Goal: Information Seeking & Learning: Learn about a topic

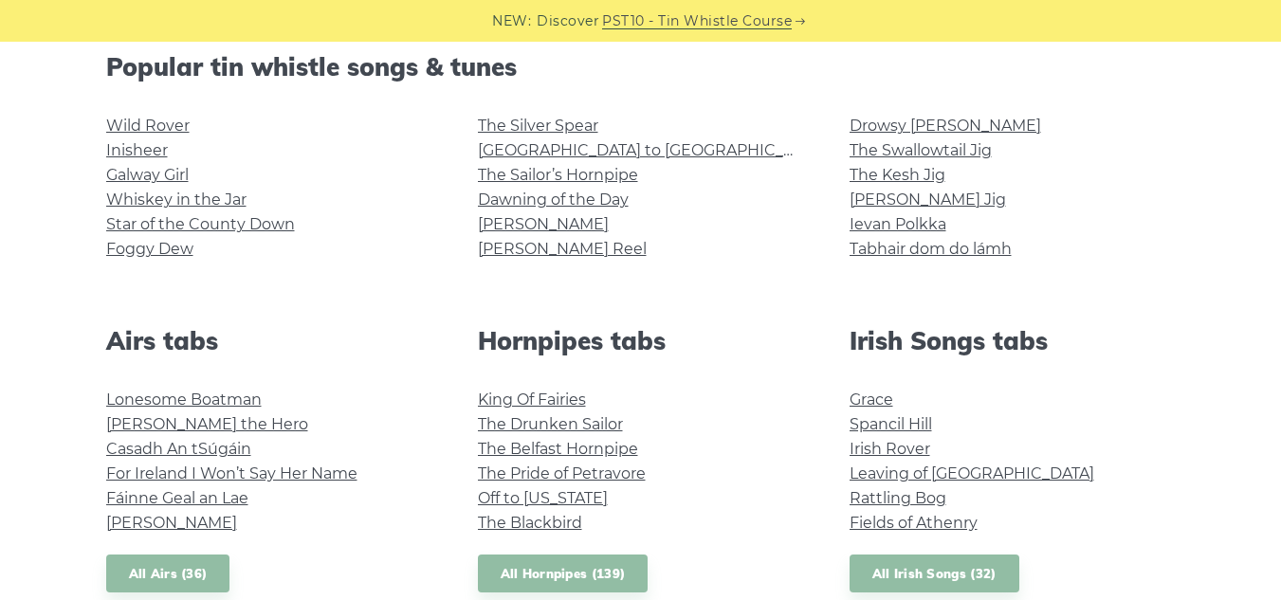
scroll to position [455, 0]
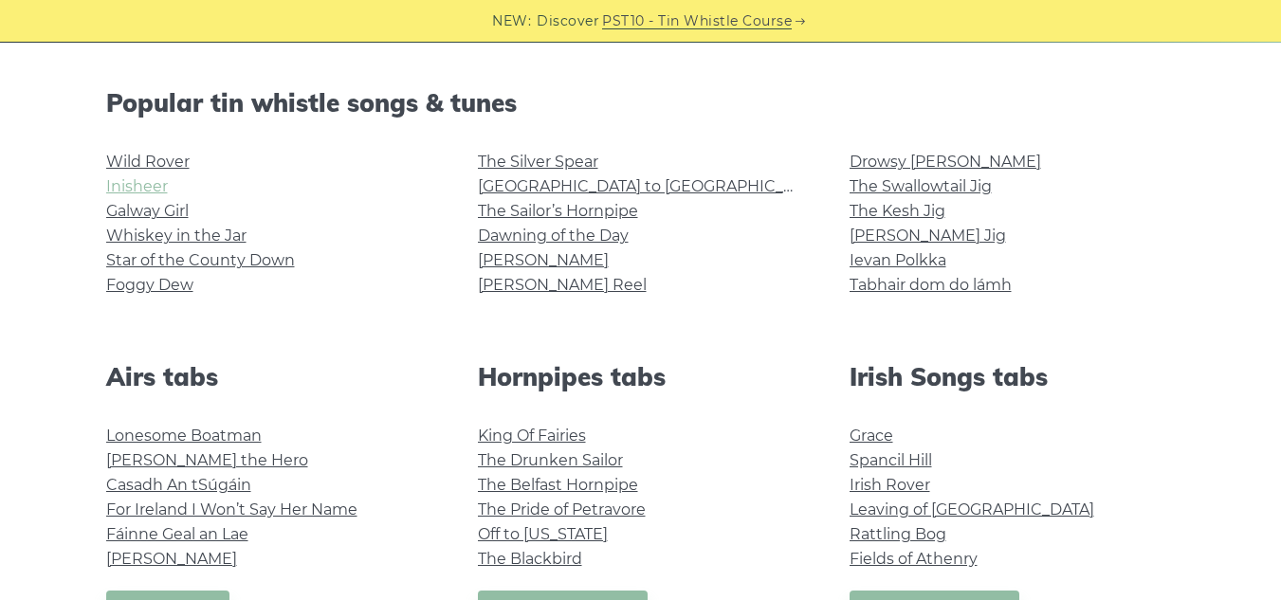
click at [147, 184] on link "Inisheer" at bounding box center [137, 186] width 62 height 18
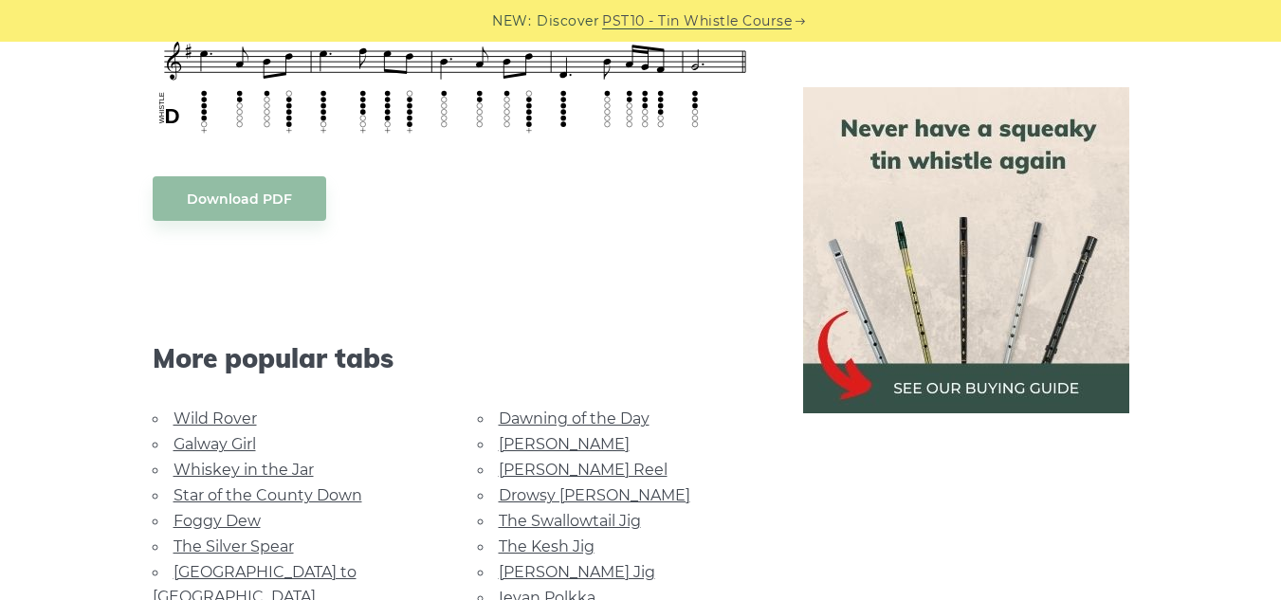
scroll to position [1259, 0]
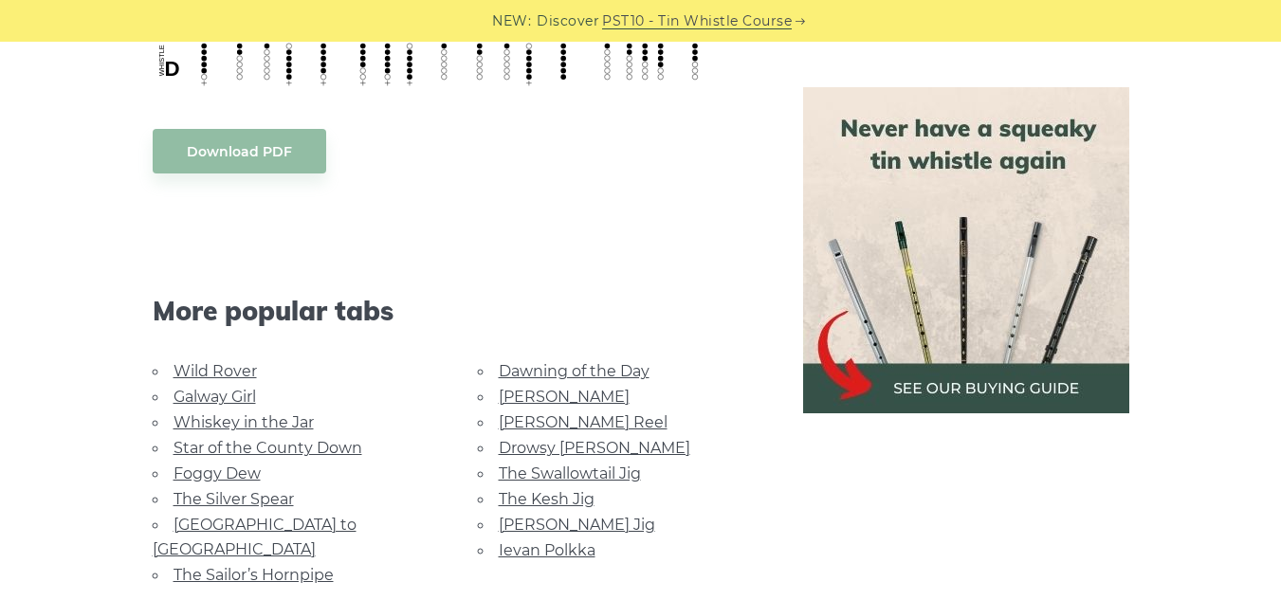
click at [596, 362] on link "Dawning of the Day" at bounding box center [574, 371] width 151 height 18
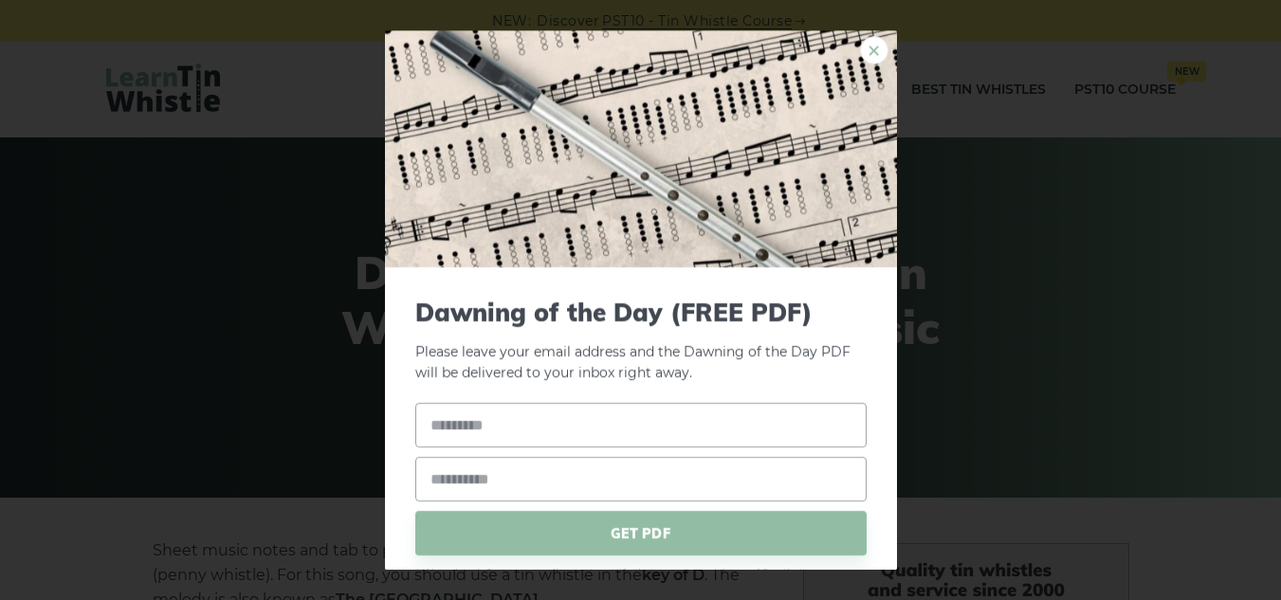
click at [860, 57] on link "×" at bounding box center [874, 50] width 28 height 28
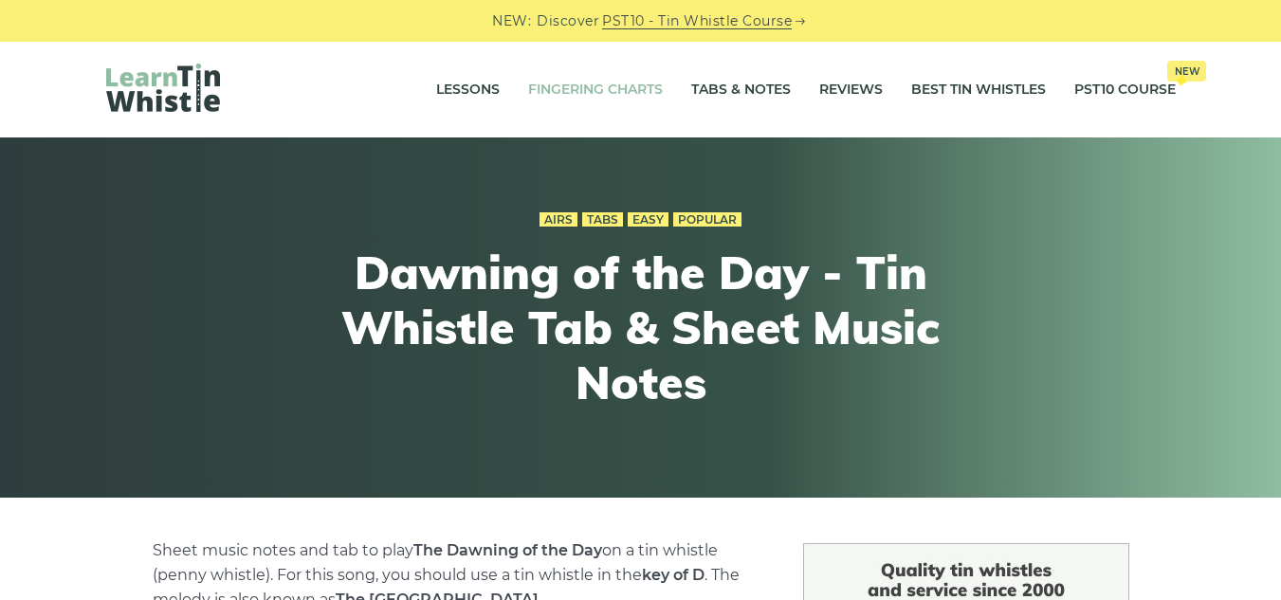
click at [620, 94] on link "Fingering Charts" at bounding box center [595, 89] width 135 height 47
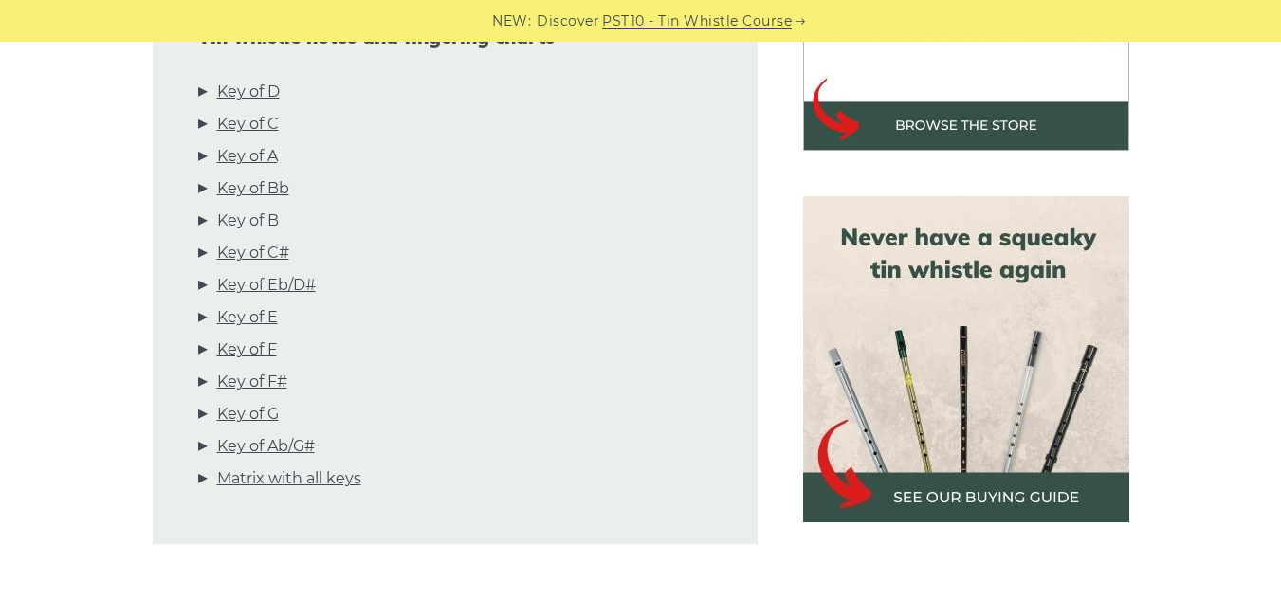
scroll to position [721, 0]
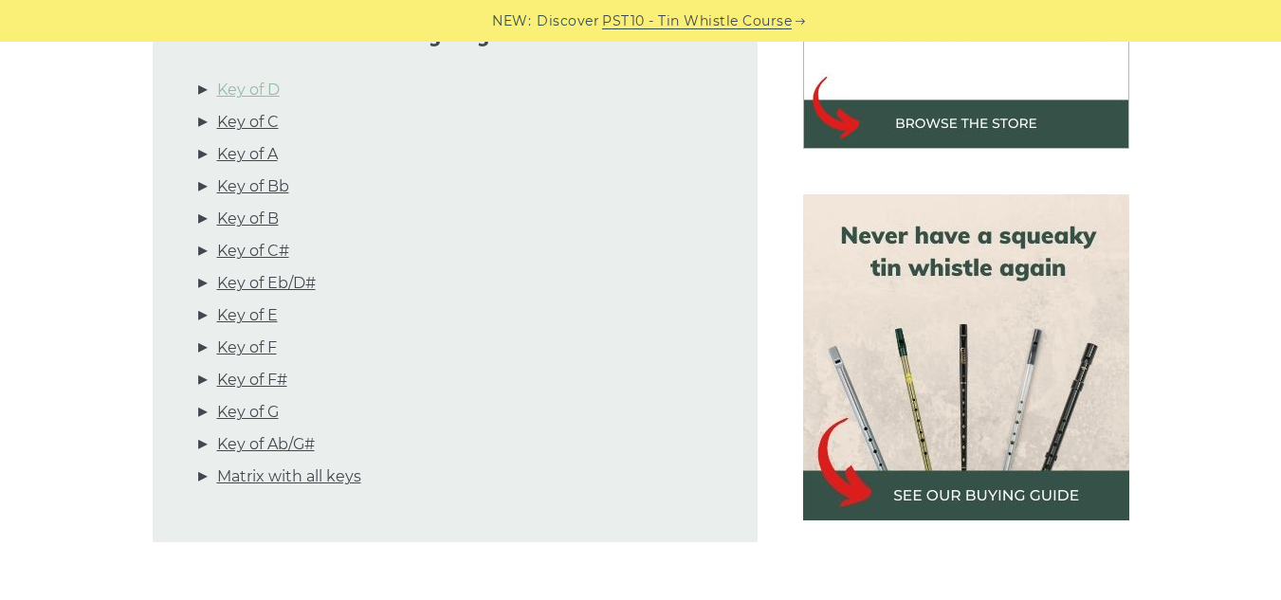
click at [264, 88] on link "Key of D" at bounding box center [248, 90] width 63 height 25
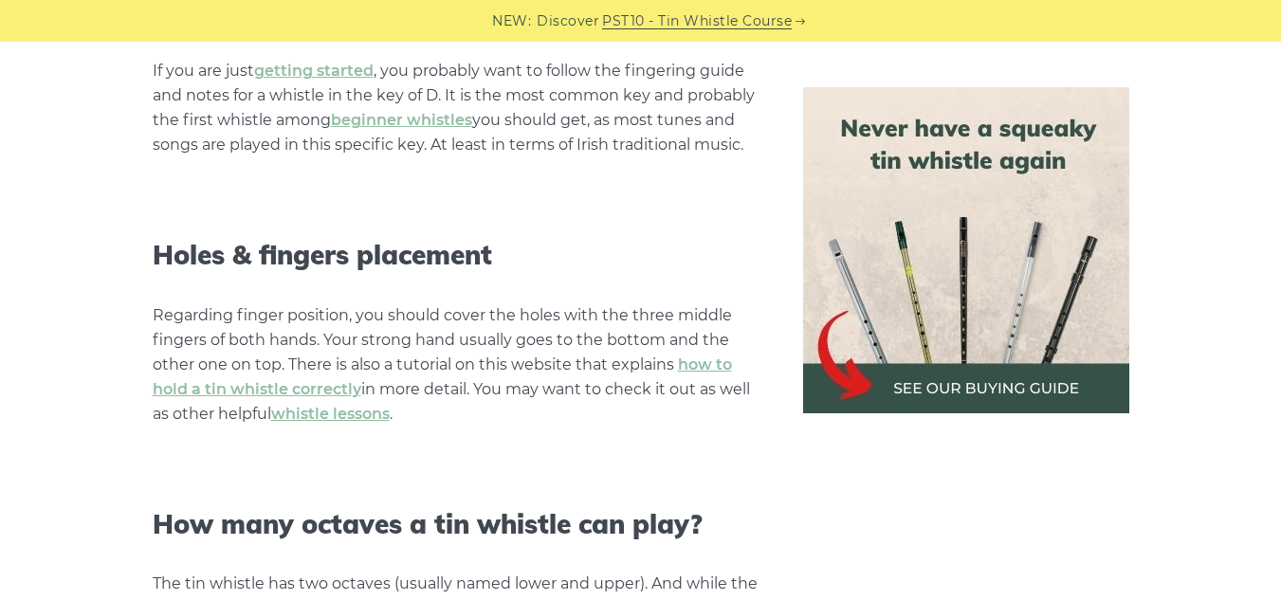
scroll to position [0, 0]
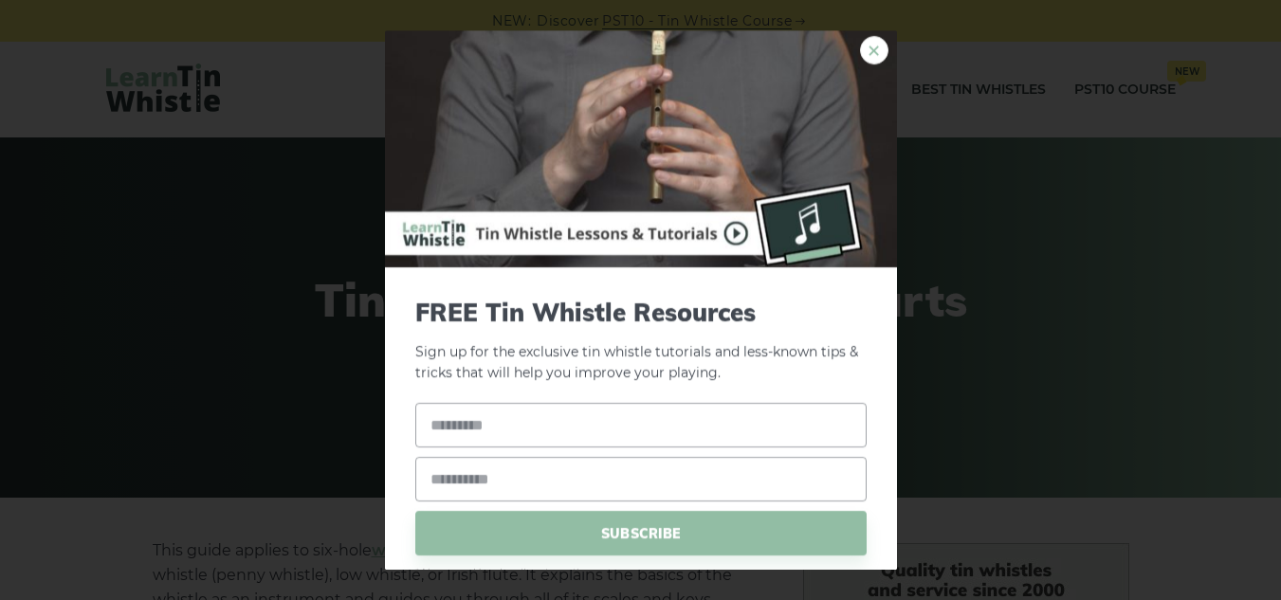
click at [860, 50] on link "×" at bounding box center [874, 50] width 28 height 28
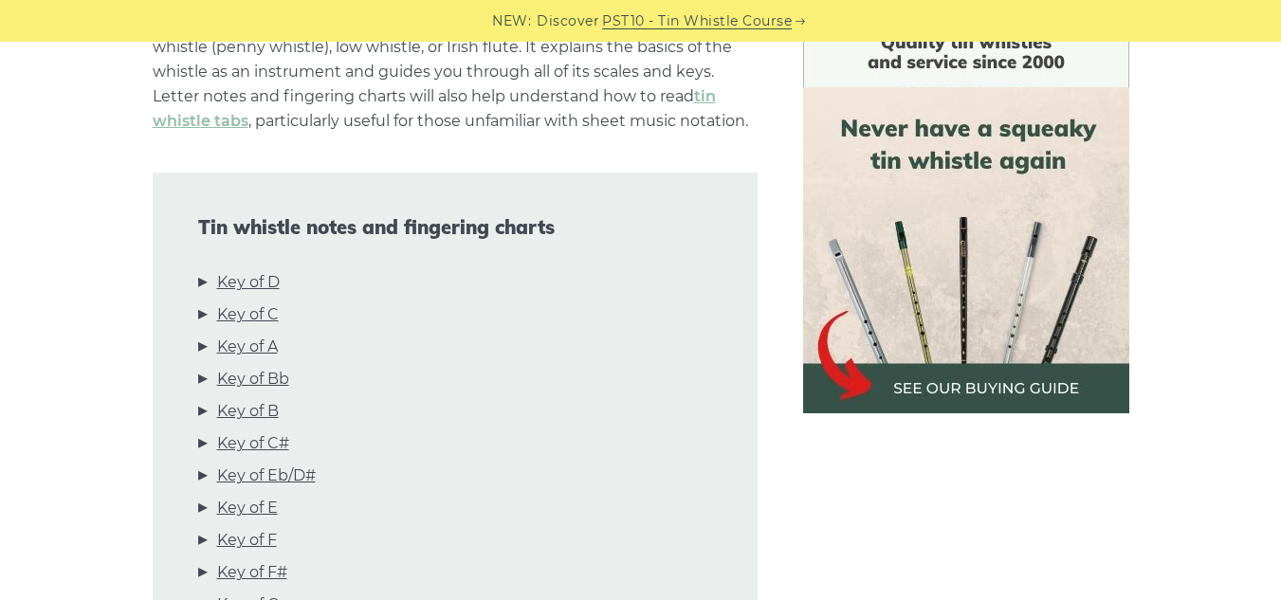
scroll to position [468, 0]
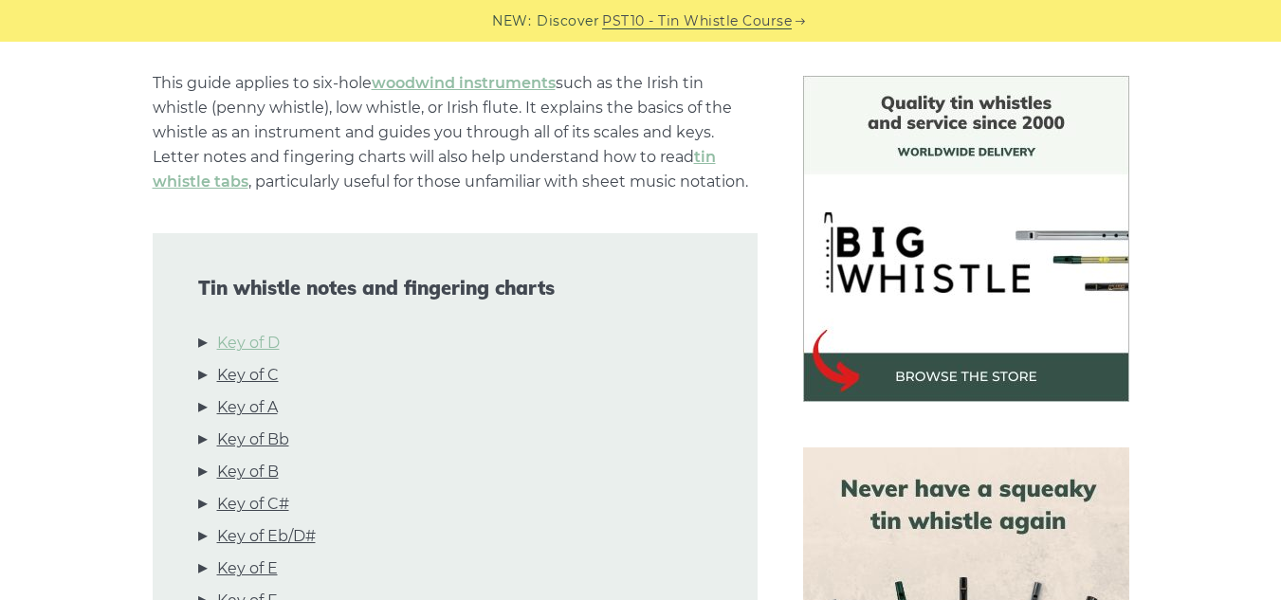
click at [252, 335] on link "Key of D" at bounding box center [248, 343] width 63 height 25
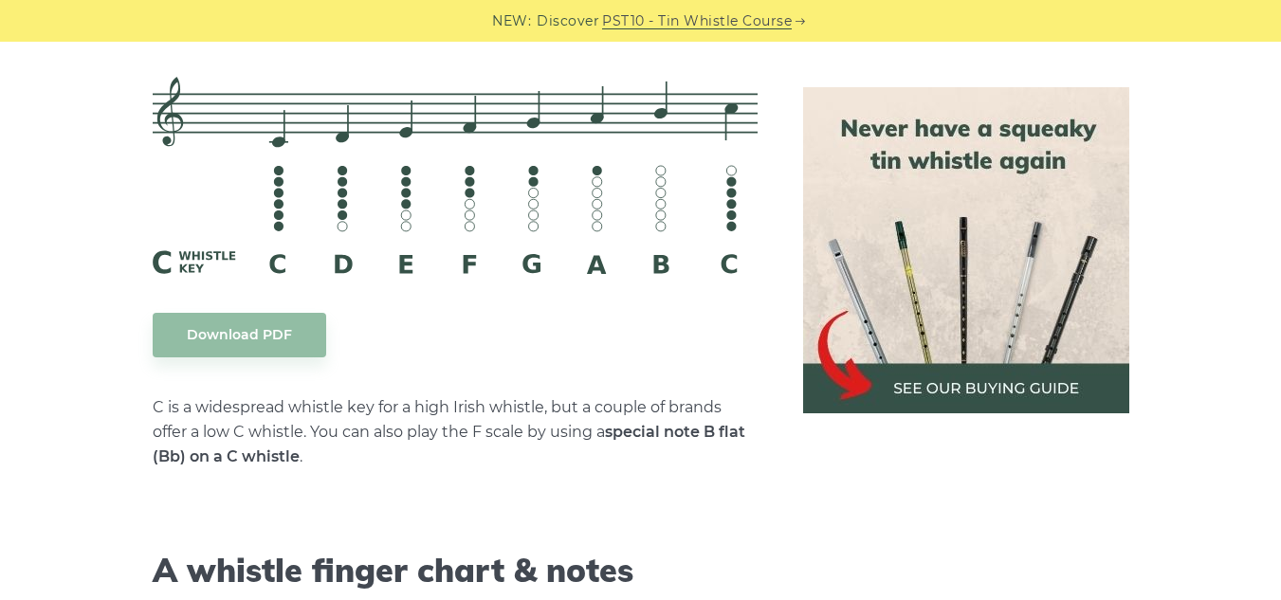
scroll to position [0, 0]
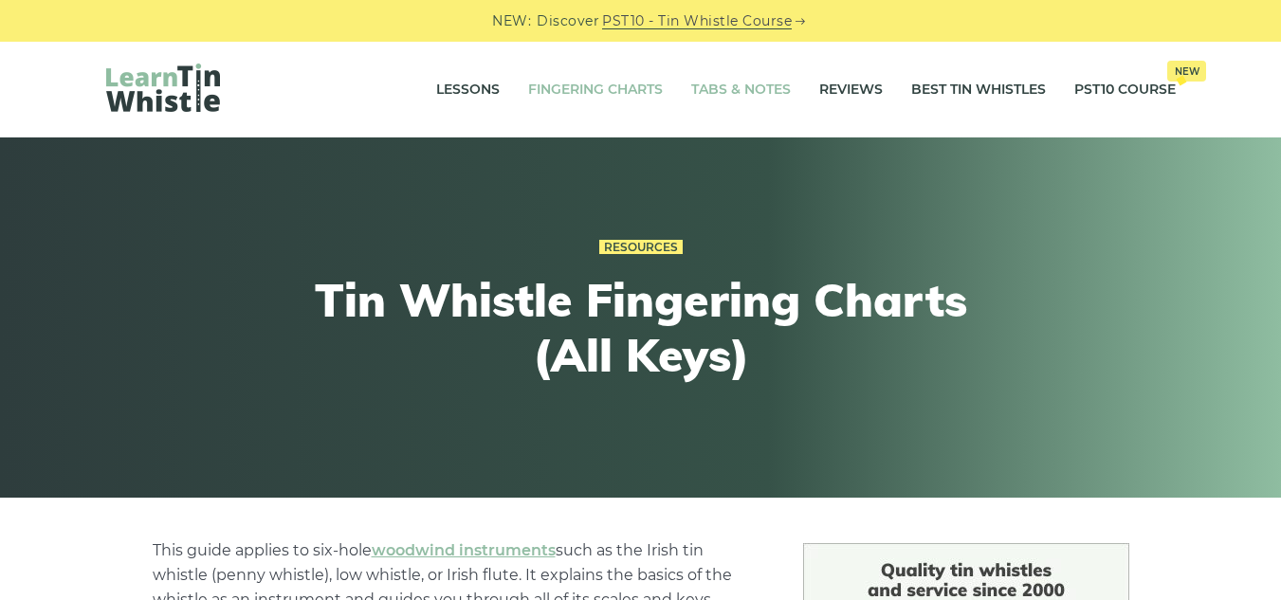
click at [755, 94] on link "Tabs & Notes" at bounding box center [741, 89] width 100 height 47
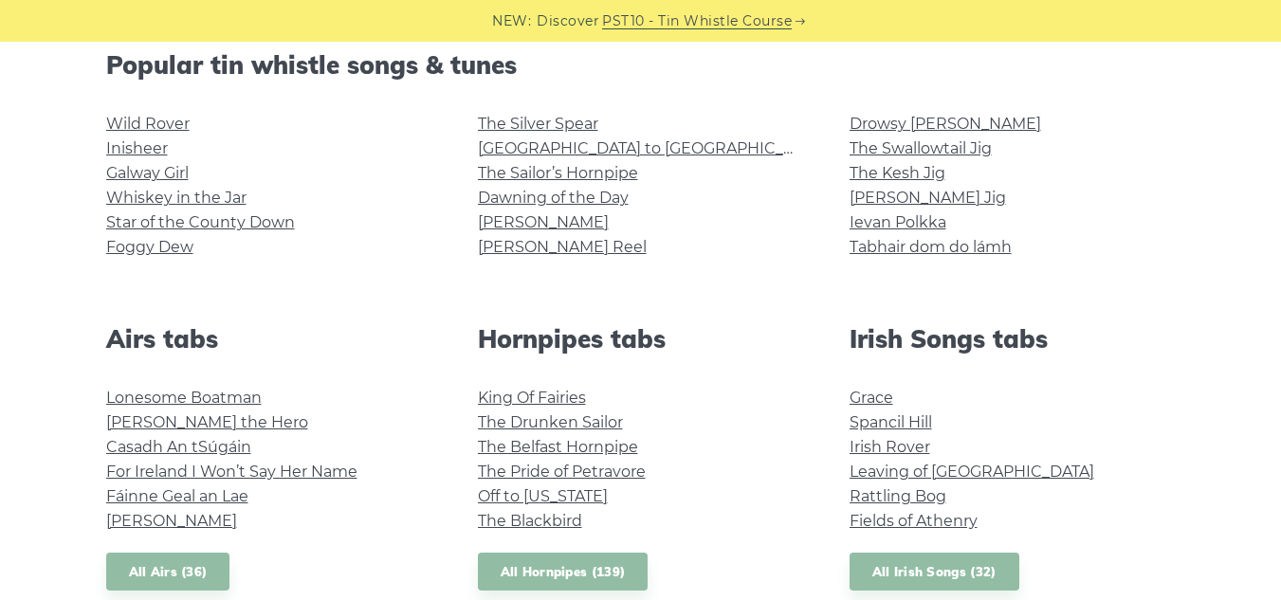
scroll to position [455, 0]
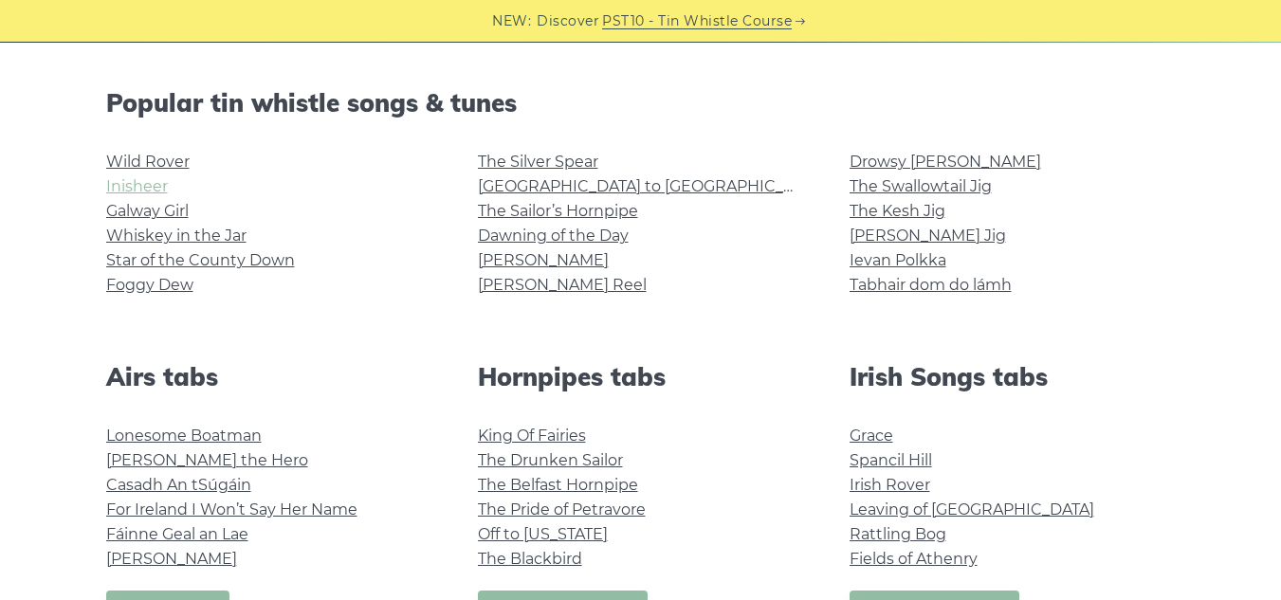
click at [140, 186] on link "Inisheer" at bounding box center [137, 186] width 62 height 18
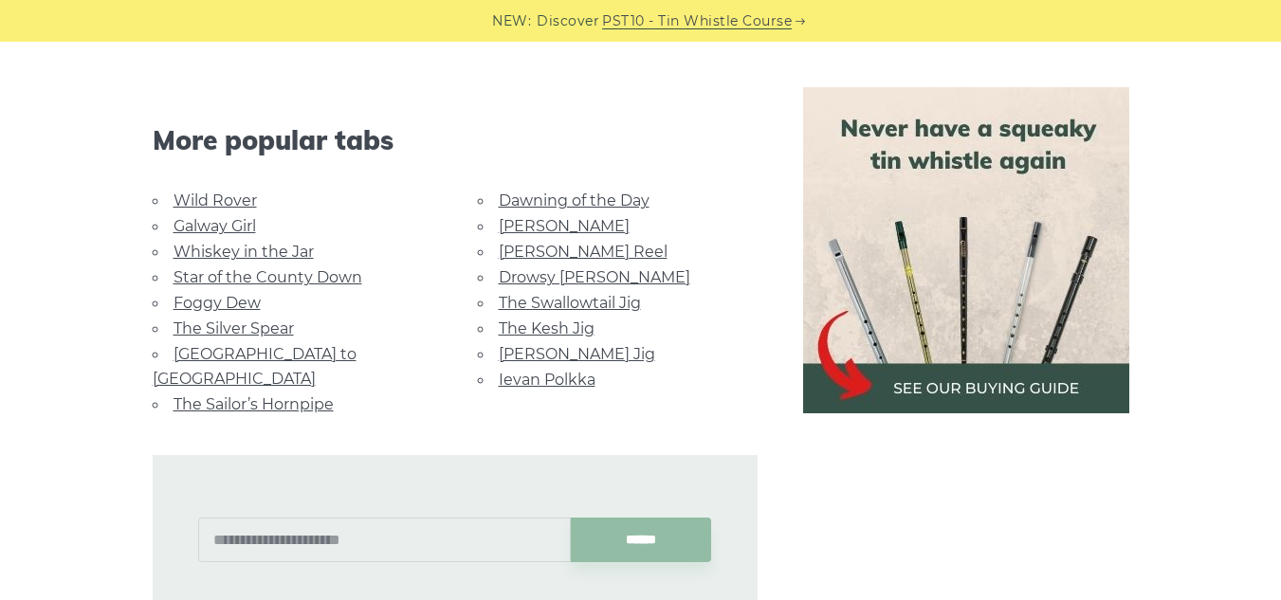
scroll to position [1424, 0]
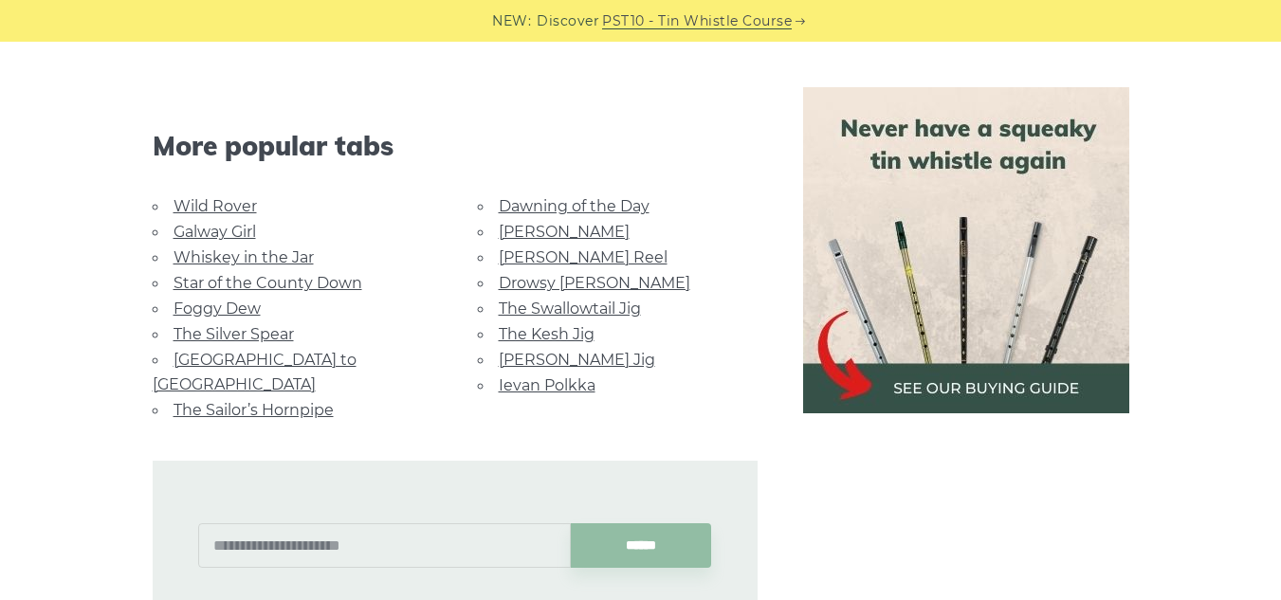
click at [560, 325] on link "The Kesh Jig" at bounding box center [547, 334] width 96 height 18
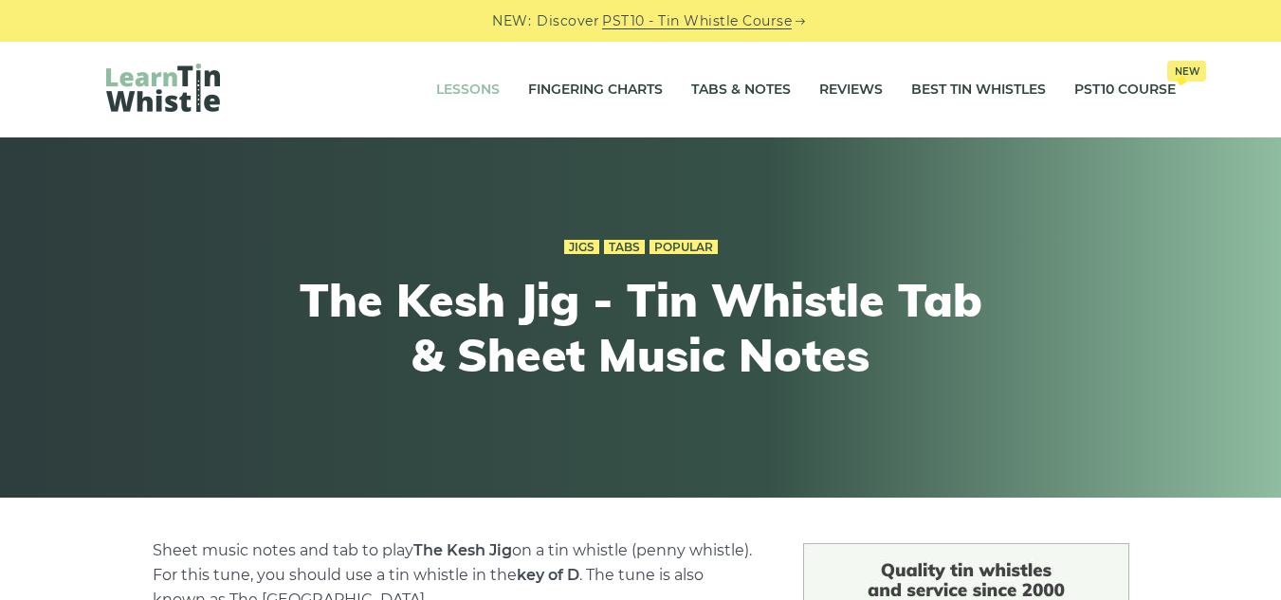
click at [468, 81] on link "Lessons" at bounding box center [468, 89] width 64 height 47
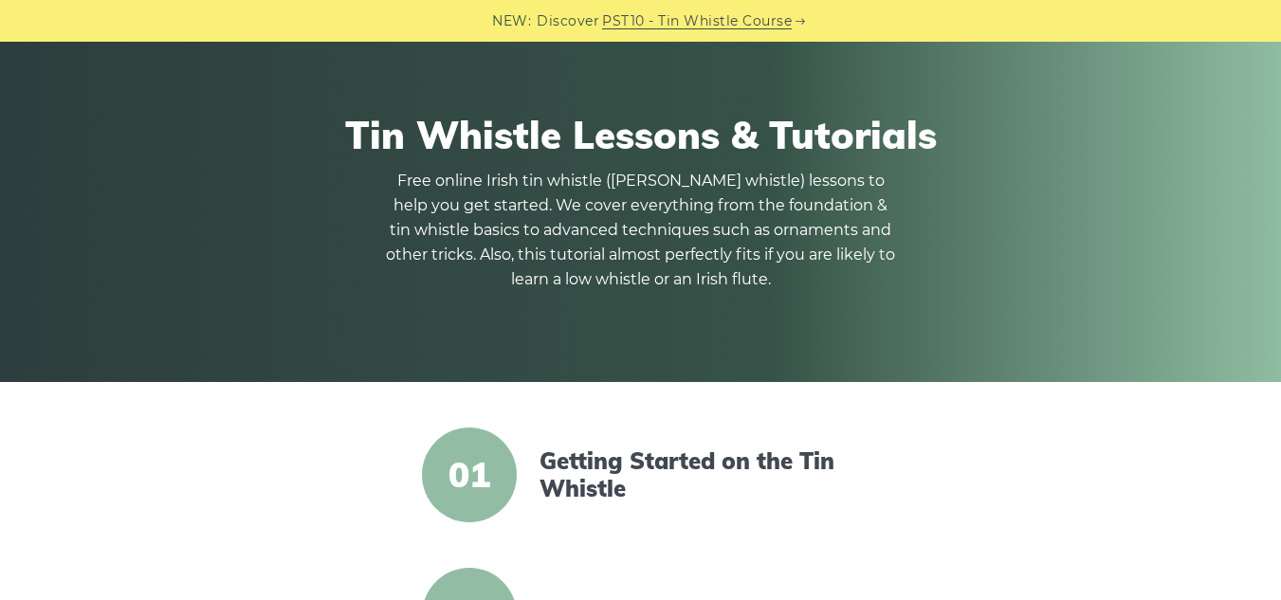
scroll to position [134, 0]
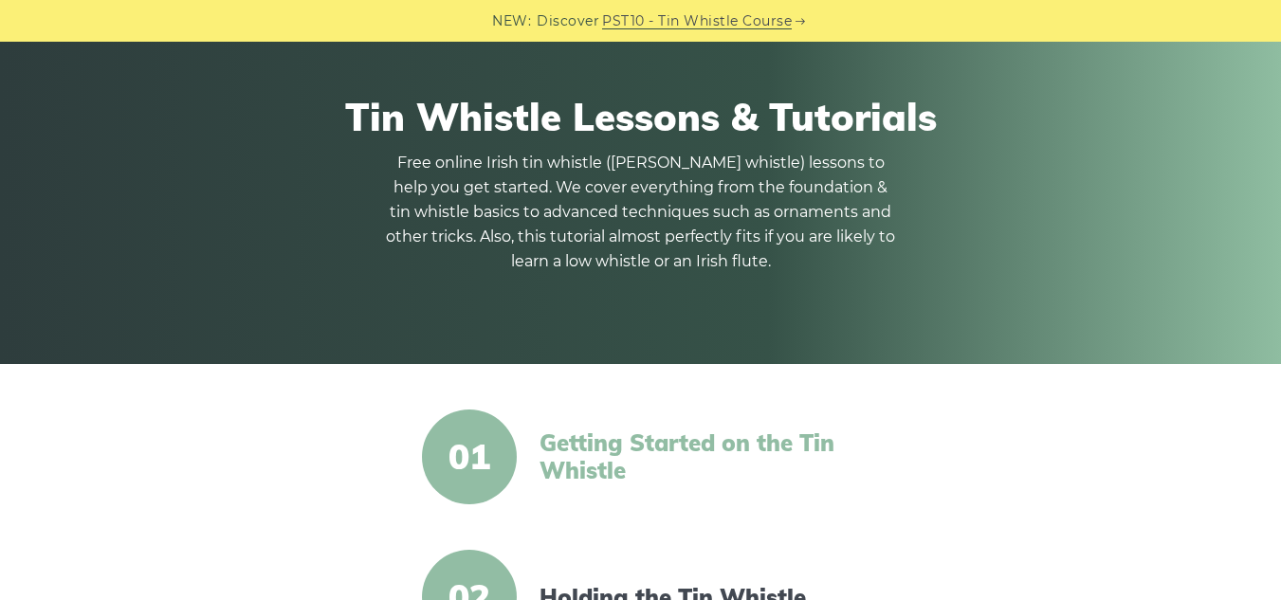
click at [694, 449] on link "Getting Started on the Tin Whistle" at bounding box center [703, 457] width 326 height 55
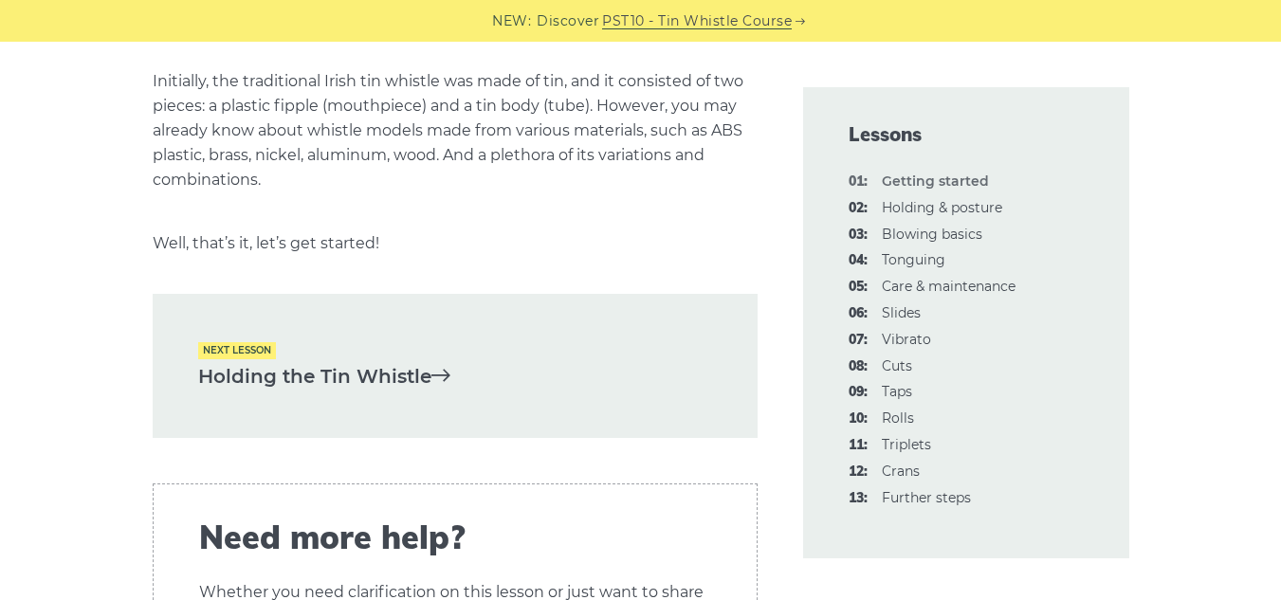
scroll to position [4135, 0]
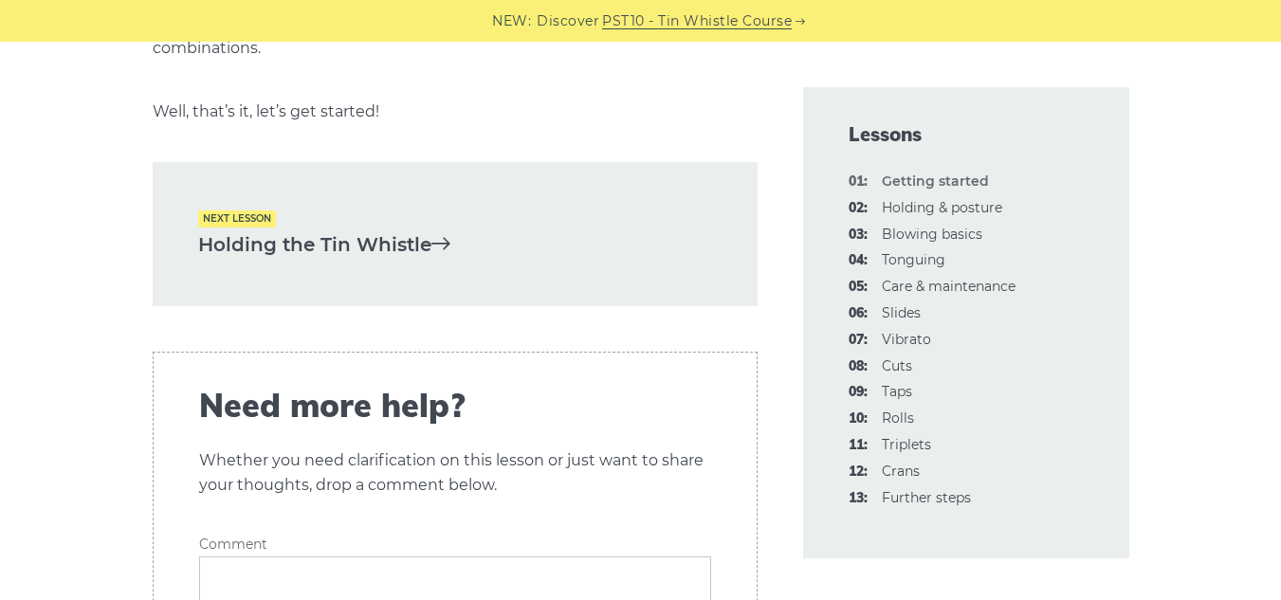
click at [305, 245] on link "Holding the Tin Whistle" at bounding box center [455, 245] width 514 height 31
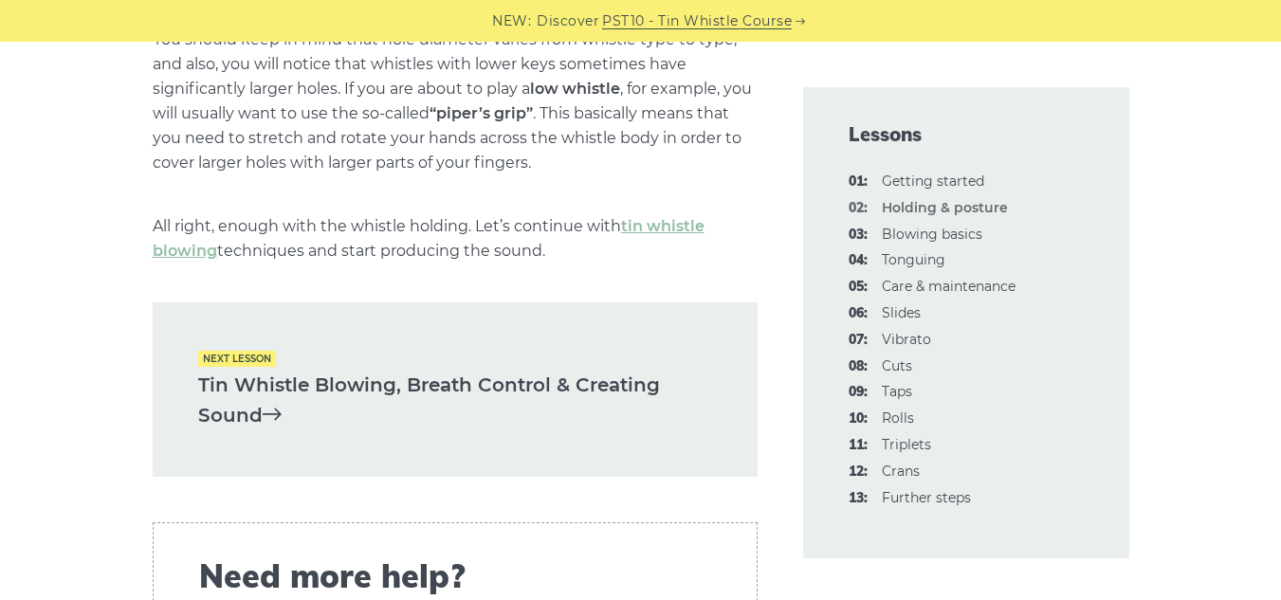
scroll to position [2997, 0]
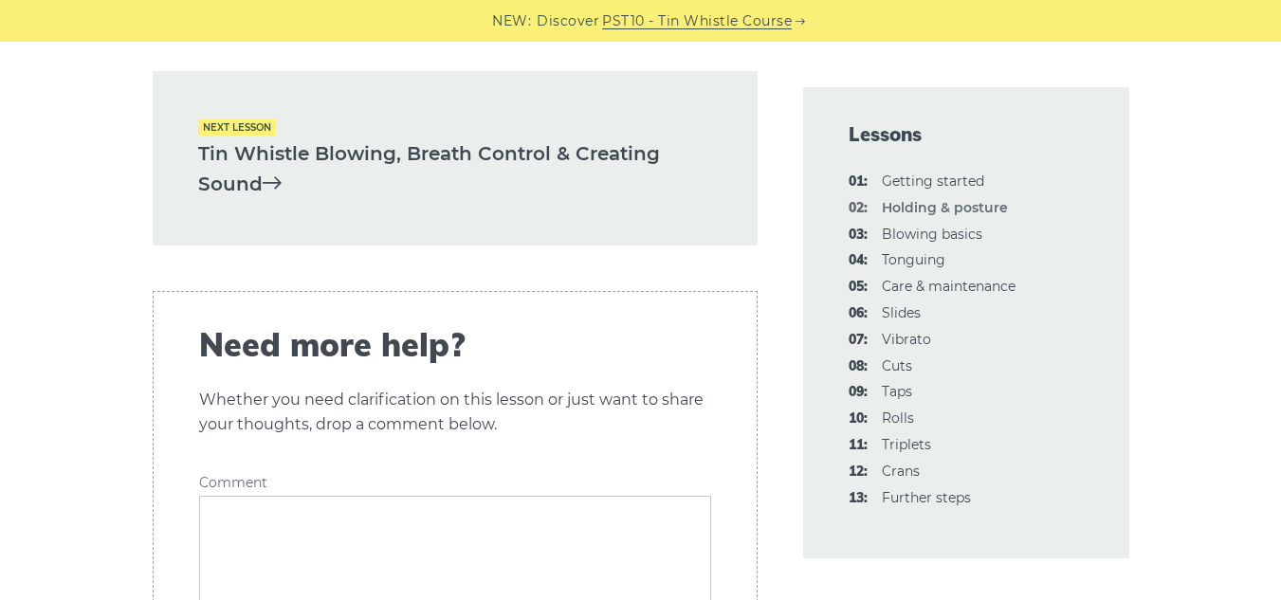
click at [227, 184] on link "Tin Whistle Blowing, Breath Control & Creating Sound" at bounding box center [455, 169] width 514 height 62
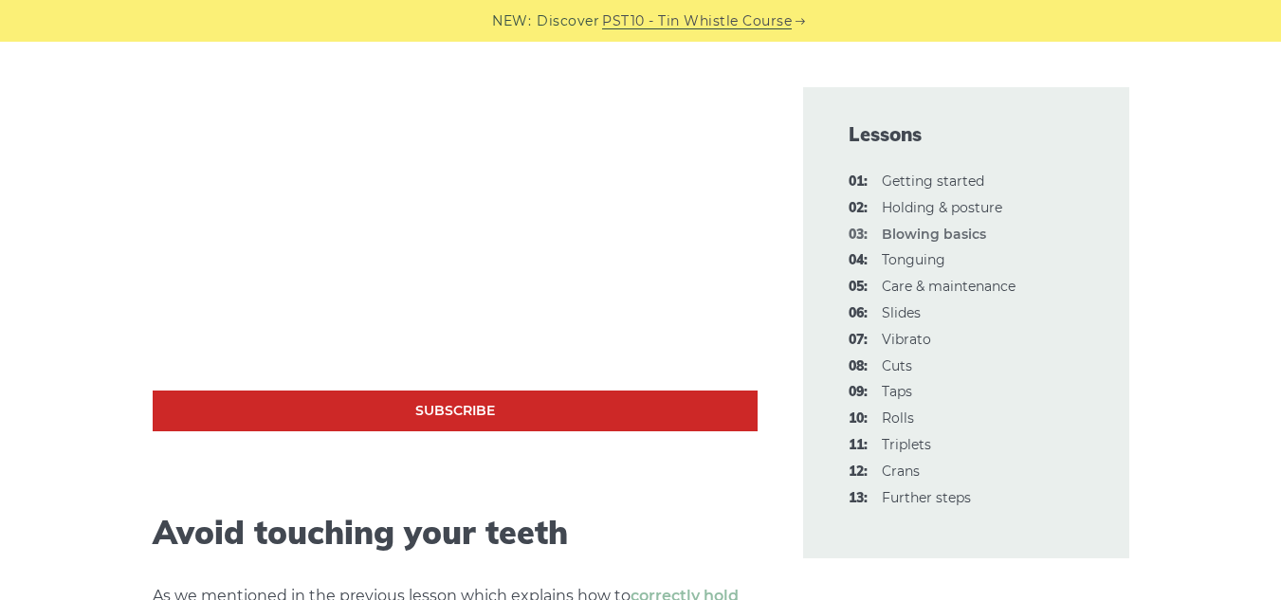
scroll to position [675, 0]
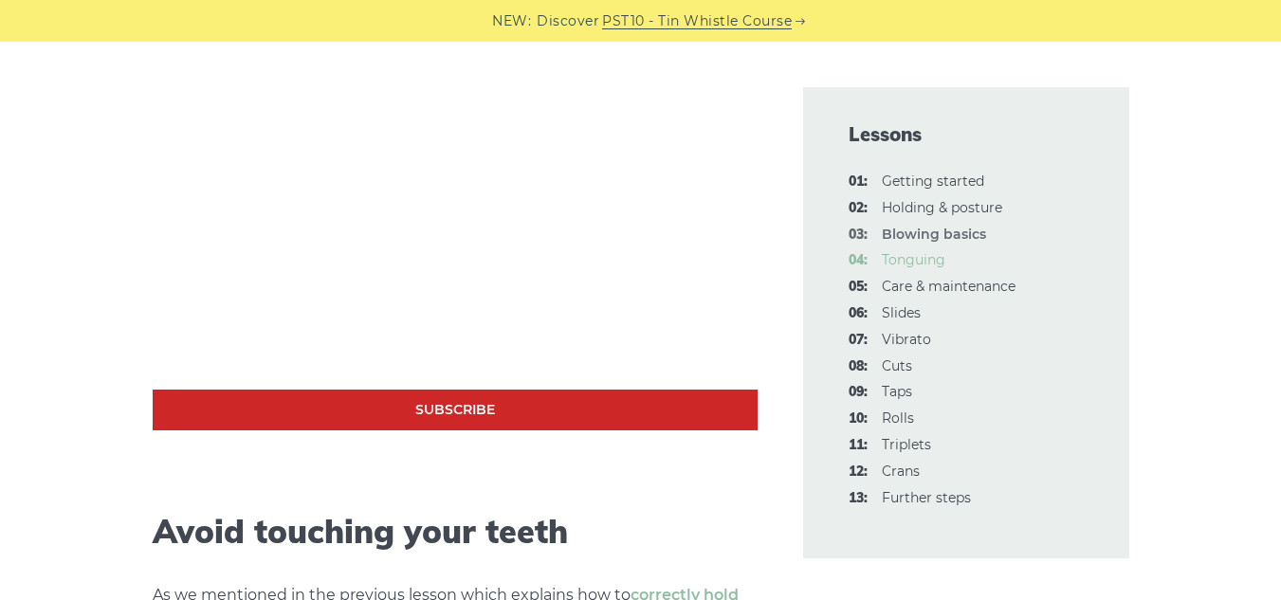
click at [928, 259] on link "04: Tonguing" at bounding box center [914, 259] width 64 height 17
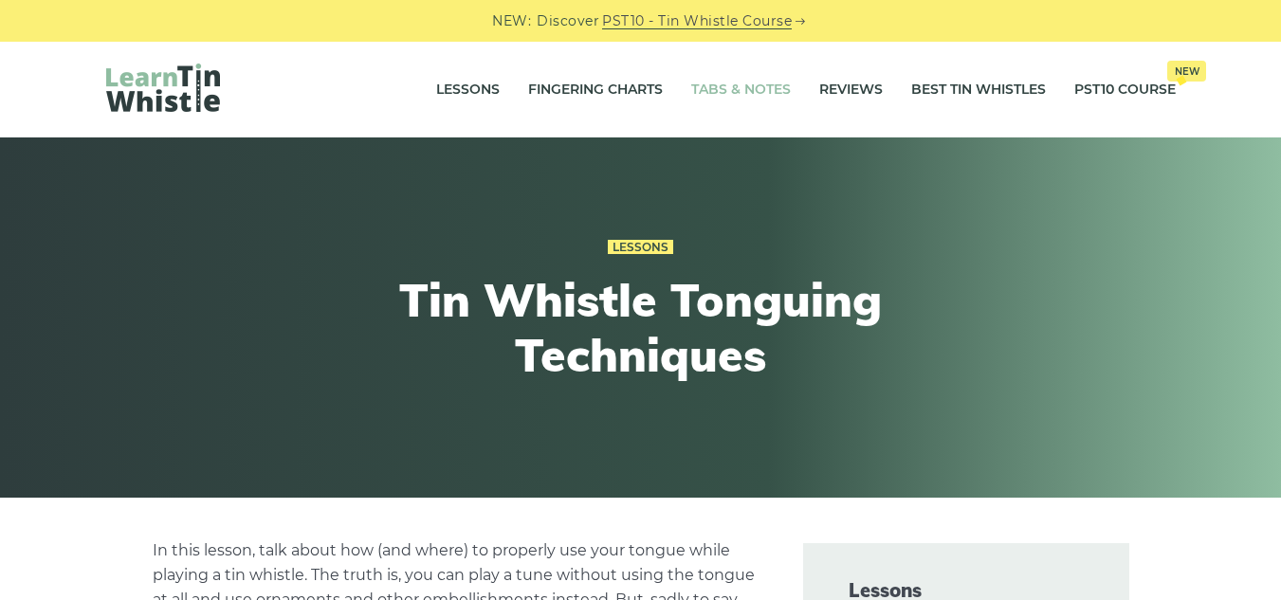
click at [704, 81] on link "Tabs & Notes" at bounding box center [741, 89] width 100 height 47
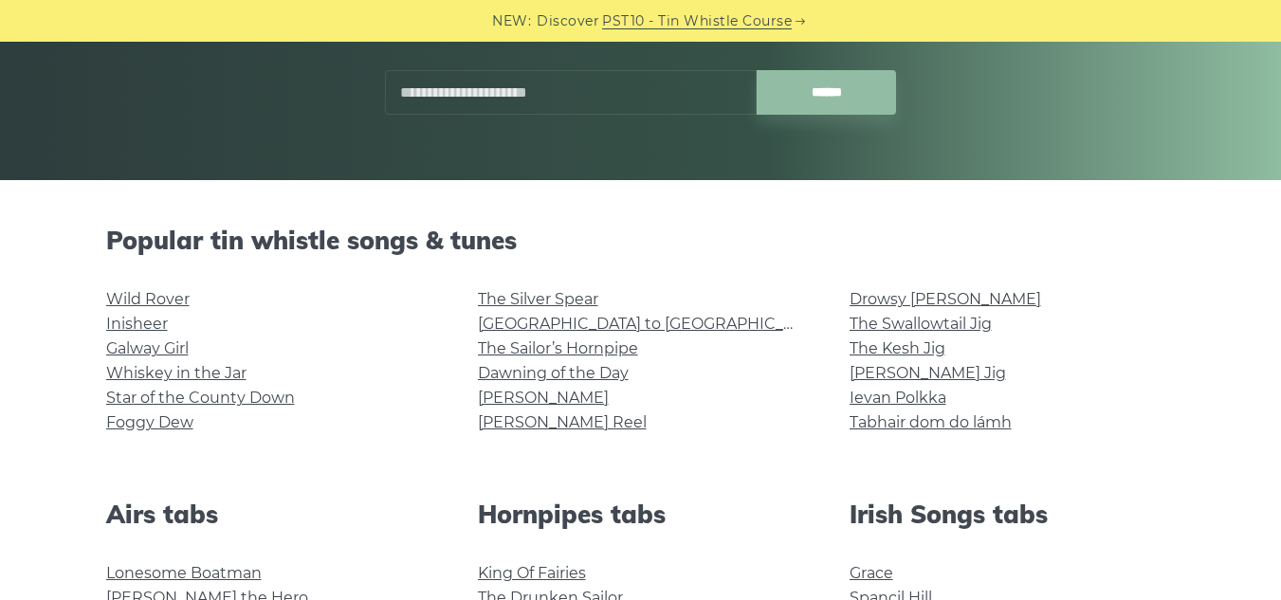
scroll to position [341, 0]
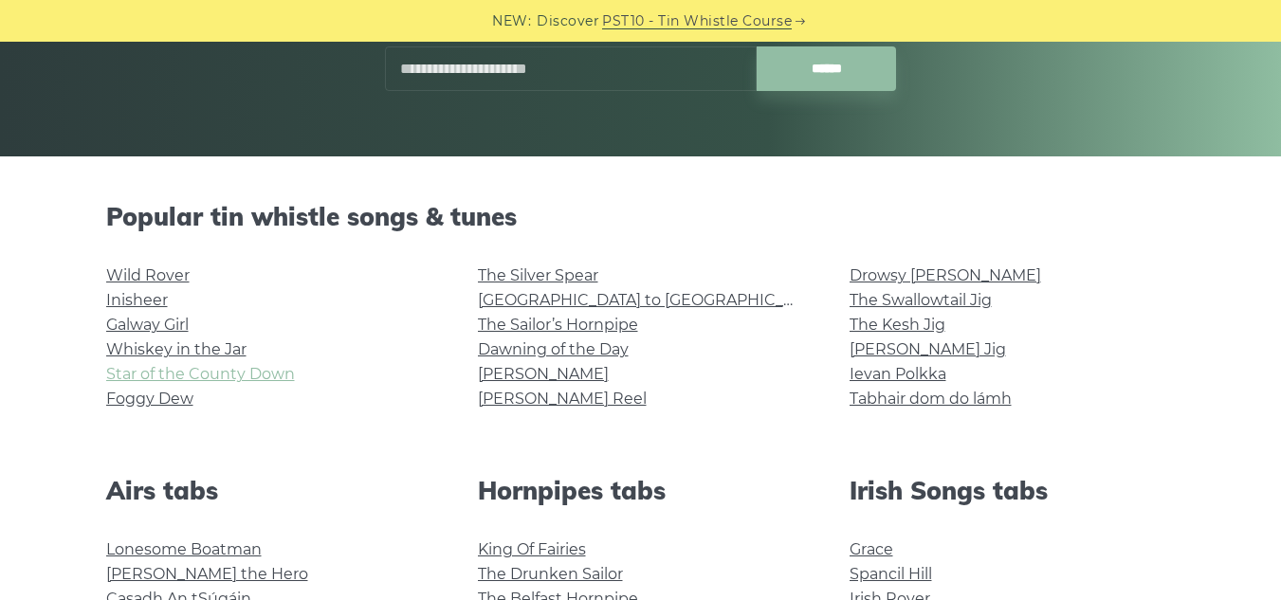
click at [202, 375] on link "Star of the County Down" at bounding box center [200, 374] width 189 height 18
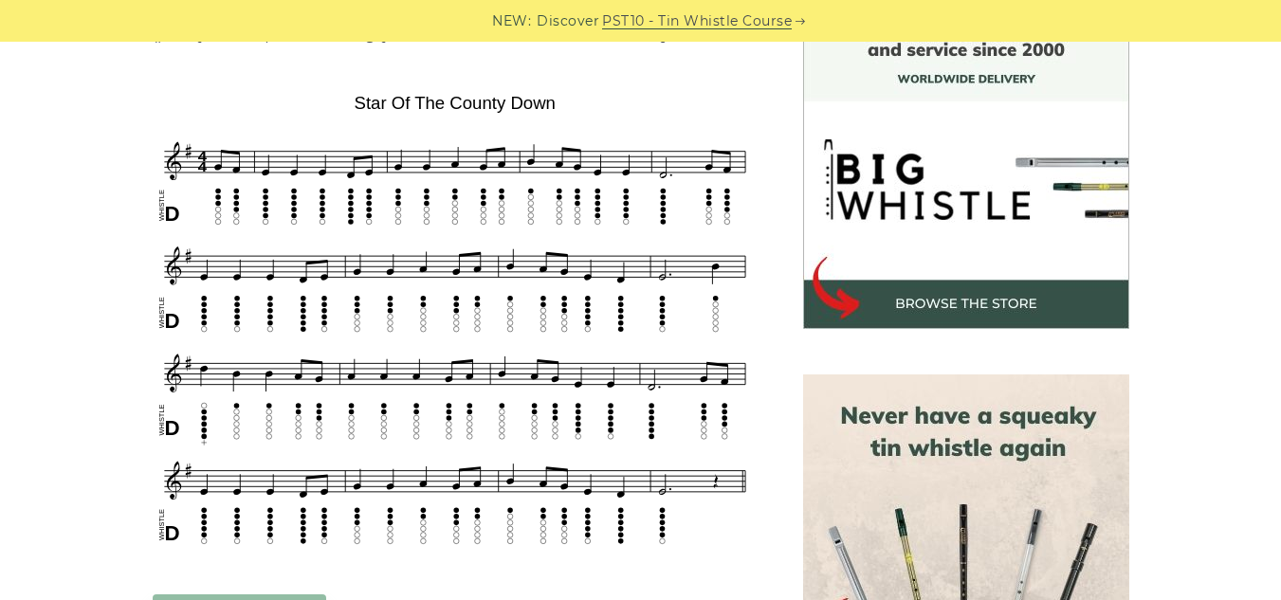
scroll to position [569, 0]
